Goal: Information Seeking & Learning: Learn about a topic

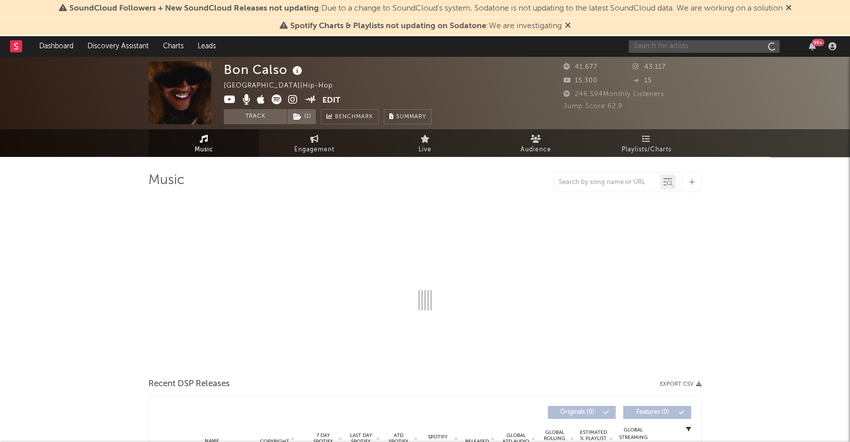
click at [707, 43] on input "text" at bounding box center [704, 46] width 151 height 13
type input "mate"
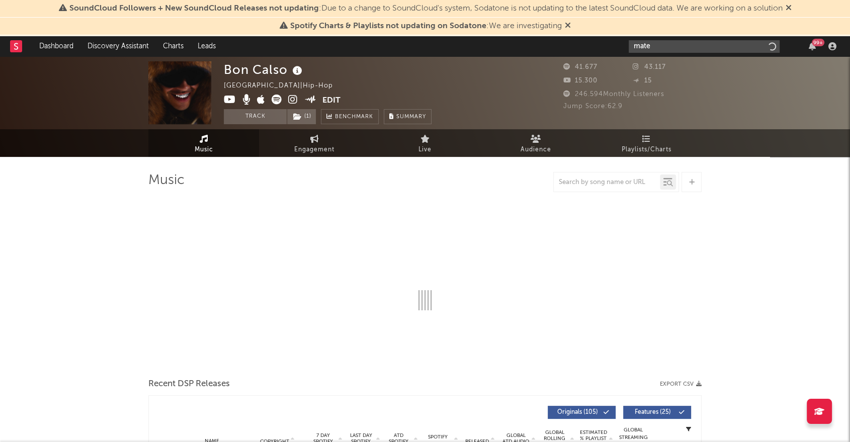
select select "6m"
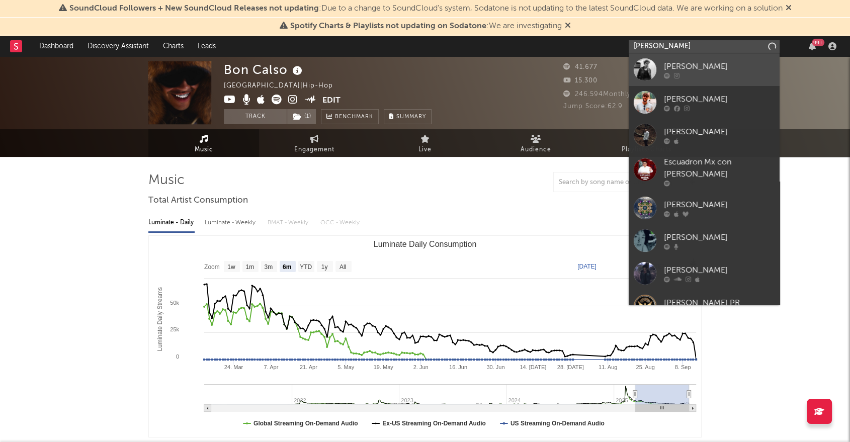
type input "[PERSON_NAME]"
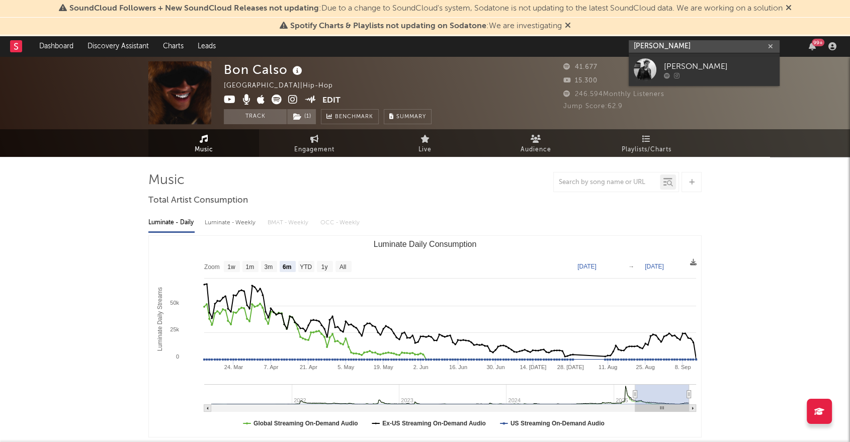
click at [696, 43] on input "mateo erañ" at bounding box center [704, 46] width 151 height 13
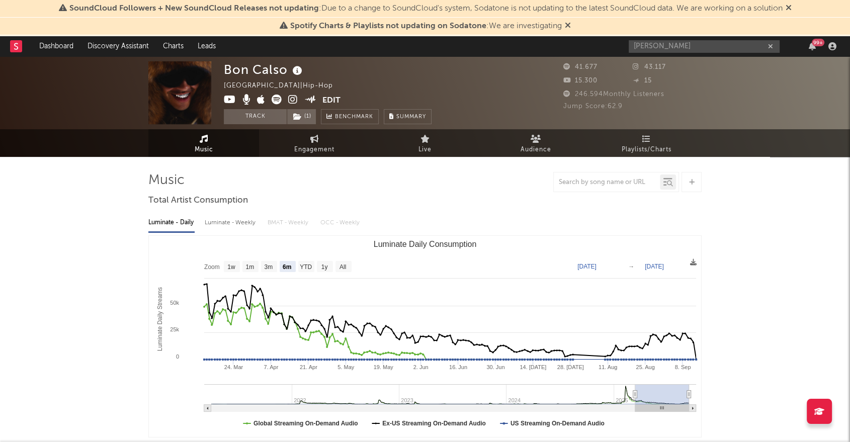
click at [792, 8] on icon at bounding box center [789, 8] width 6 height 8
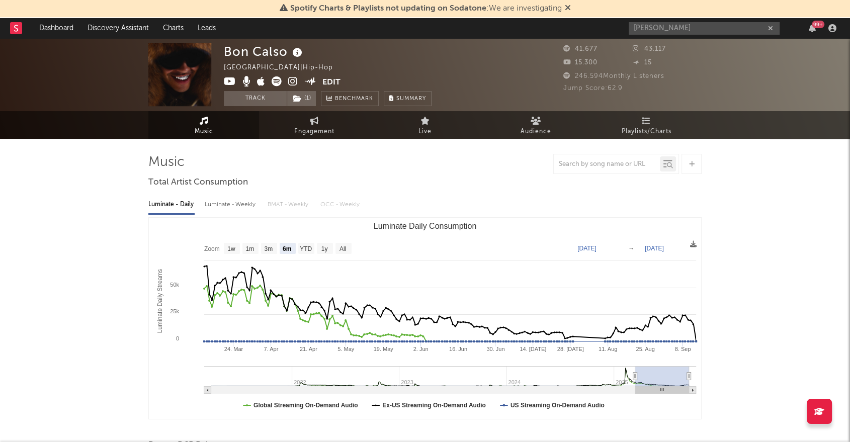
click at [568, 8] on icon at bounding box center [568, 8] width 6 height 8
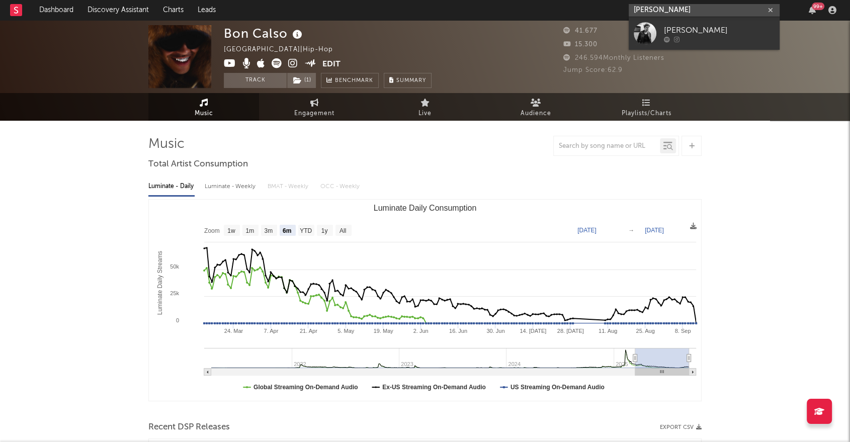
click at [693, 9] on input "mateo erañ" at bounding box center [704, 10] width 151 height 13
click at [649, 30] on div at bounding box center [645, 33] width 23 height 23
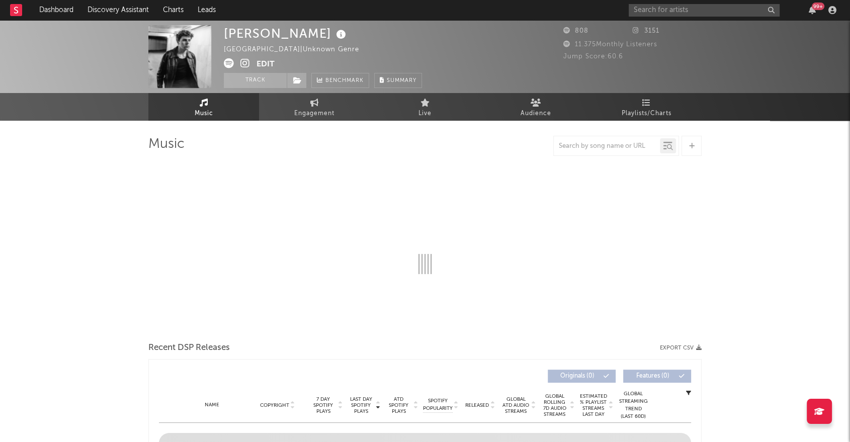
select select "1w"
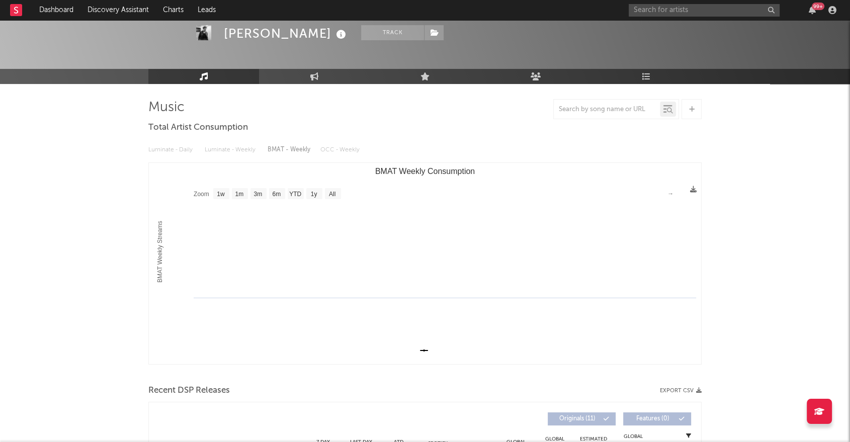
scroll to position [56, 0]
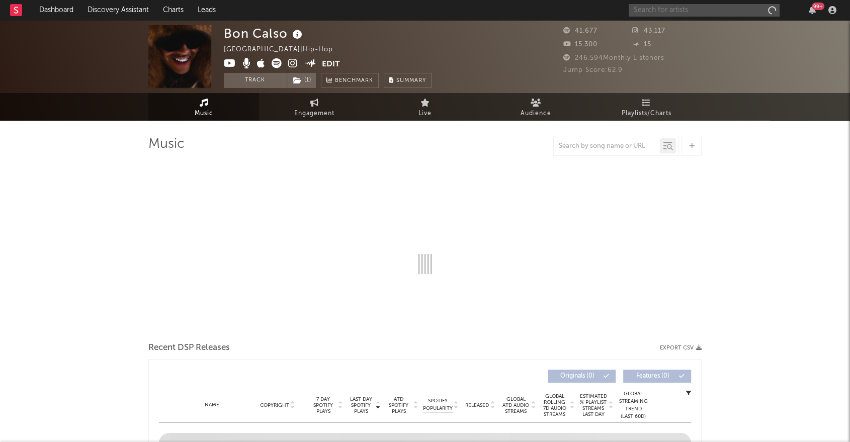
click at [656, 8] on input "text" at bounding box center [704, 10] width 151 height 13
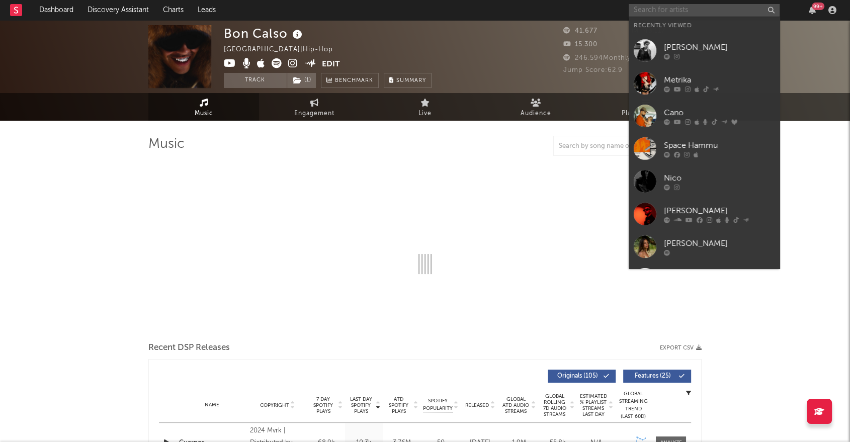
select select "6m"
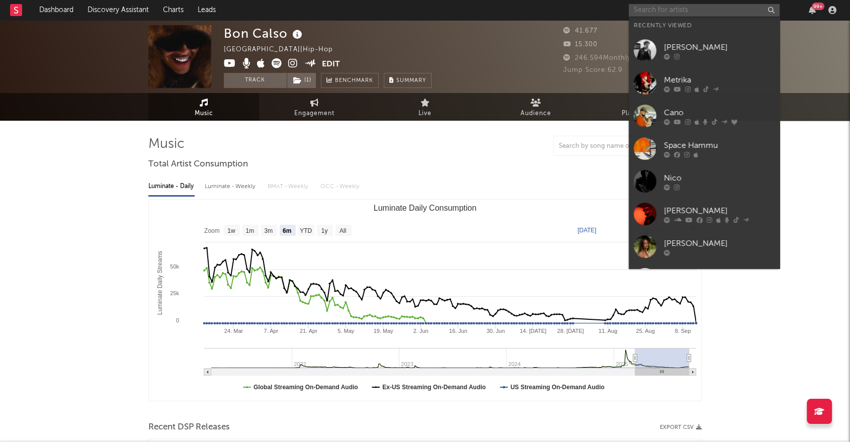
paste input "[PERSON_NAME]"
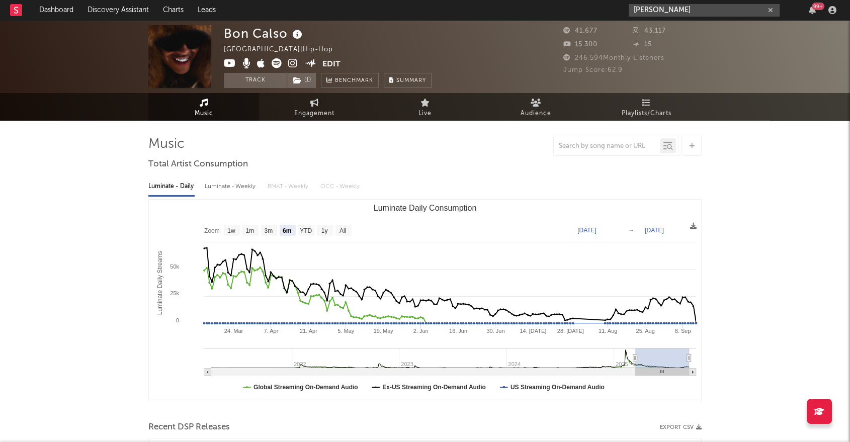
drag, startPoint x: 674, startPoint y: 11, endPoint x: 611, endPoint y: 10, distance: 63.4
click at [611, 10] on nav "Dashboard Discovery Assistant Charts Leads [PERSON_NAME] 99 +" at bounding box center [425, 10] width 850 height 20
paste input "GUXO"
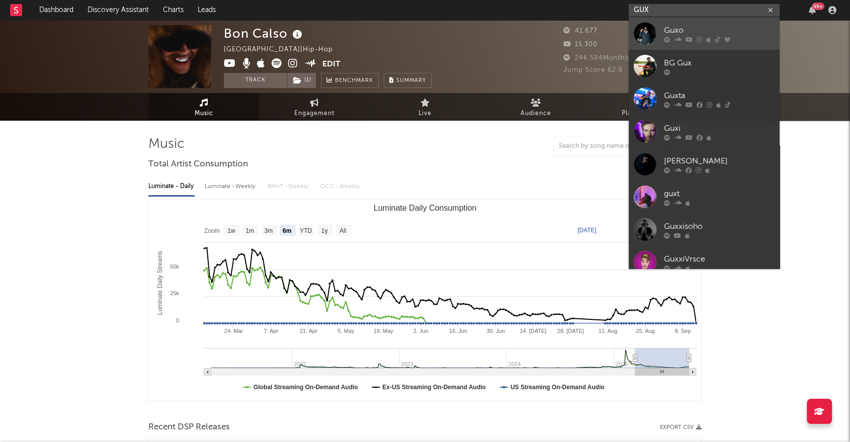
type input "GUX"
click at [704, 27] on div "Guxo" at bounding box center [719, 30] width 111 height 12
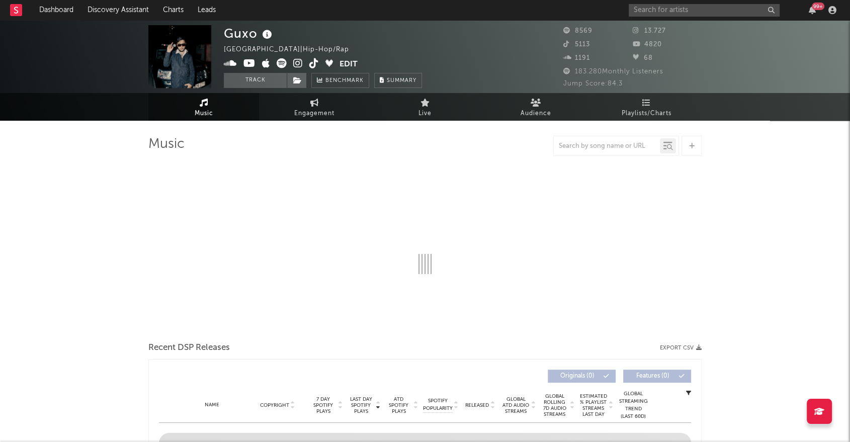
select select "6m"
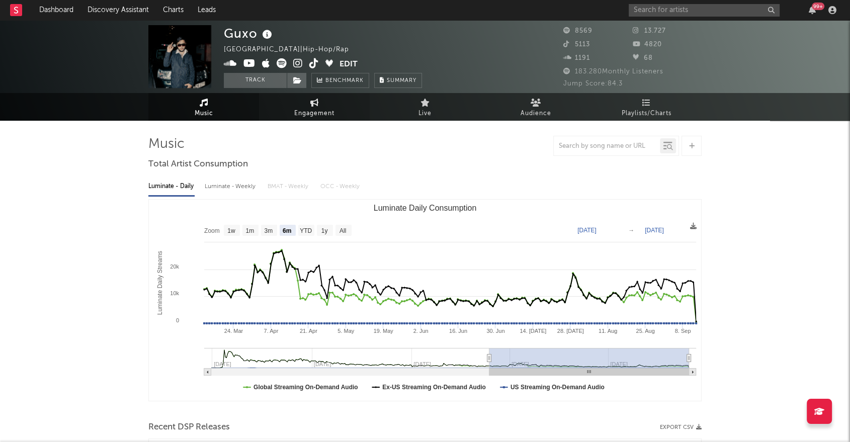
click at [320, 113] on span "Engagement" at bounding box center [314, 114] width 40 height 12
select select "1w"
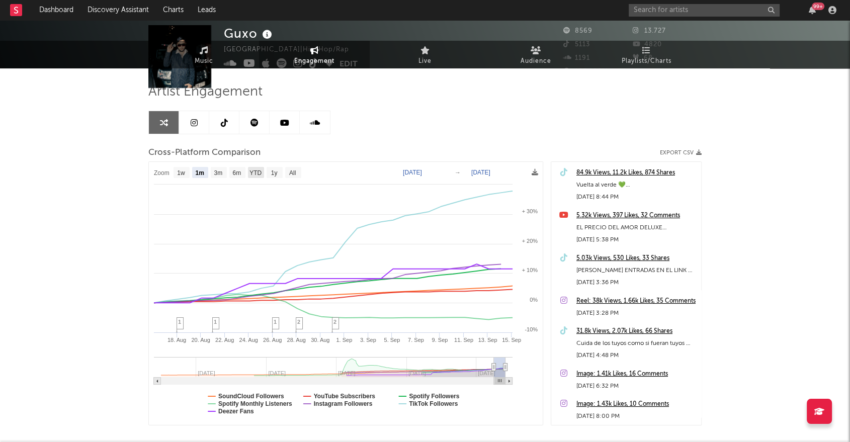
scroll to position [106, 0]
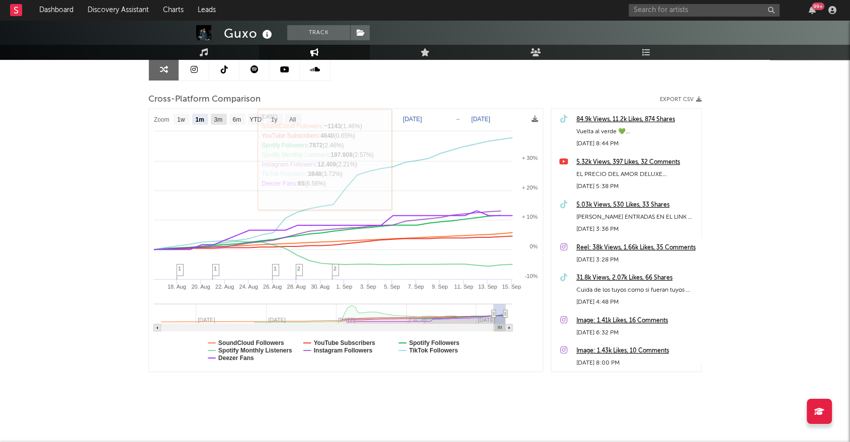
click at [221, 120] on text "3m" at bounding box center [218, 119] width 9 height 7
select select "3m"
type input "[DATE]"
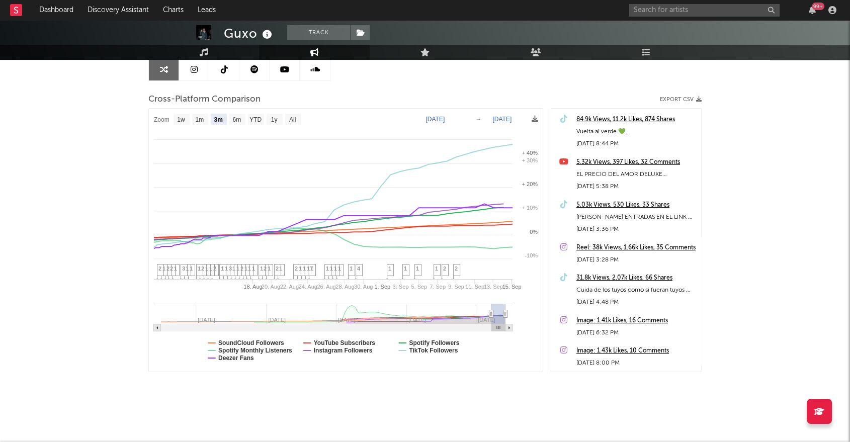
select select "3m"
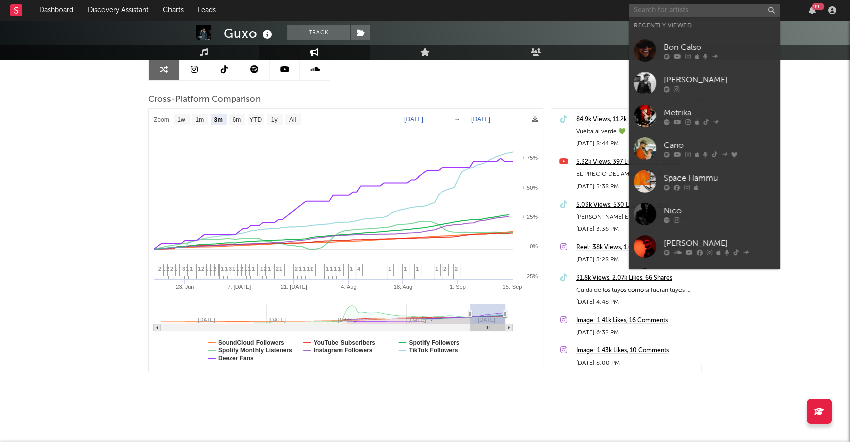
click at [651, 10] on input "text" at bounding box center [704, 10] width 151 height 13
paste input "BUM MOTION CLUB"
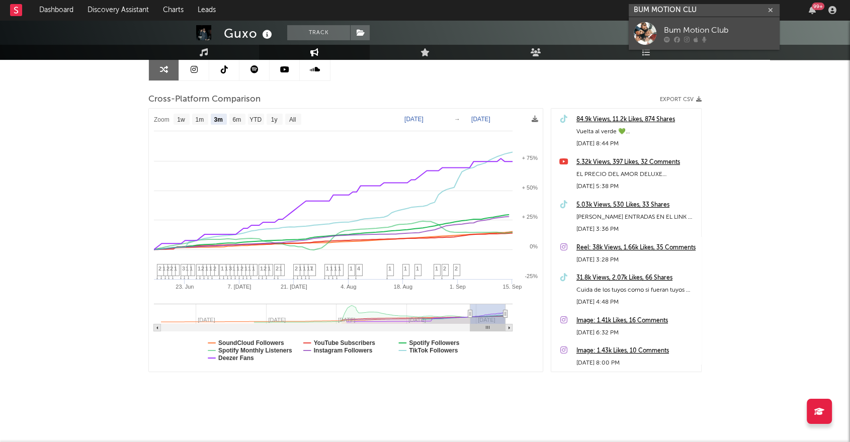
type input "BUM MOTION CLU"
click at [693, 34] on div "Bum Motion Club" at bounding box center [719, 30] width 111 height 12
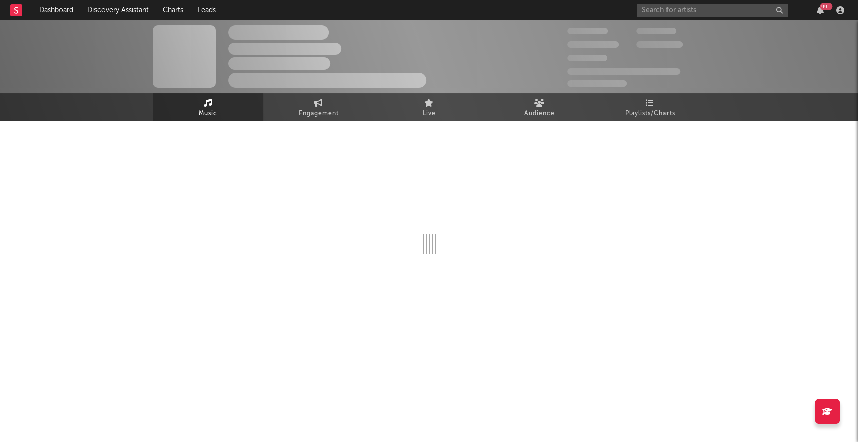
select select "1w"
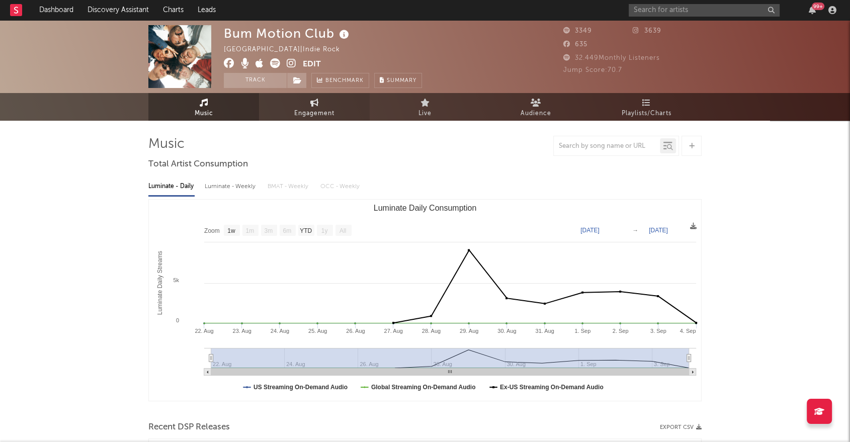
click at [314, 101] on icon at bounding box center [314, 103] width 9 height 8
select select "1w"
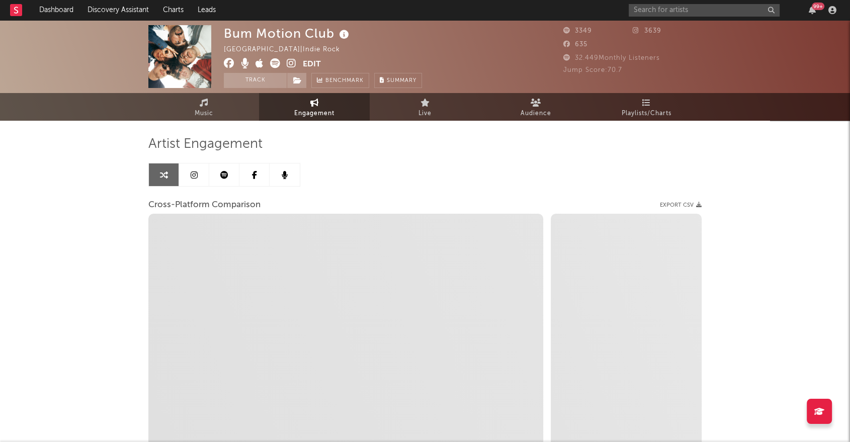
select select "1m"
